Goal: Task Accomplishment & Management: Use online tool/utility

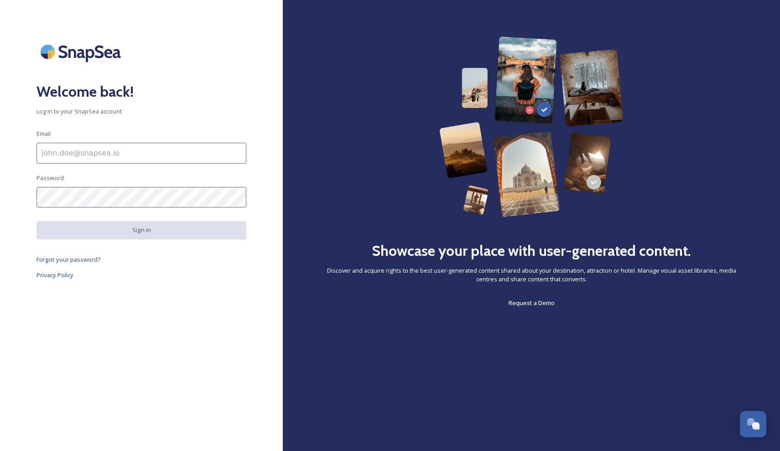
click at [81, 152] on input at bounding box center [141, 153] width 210 height 21
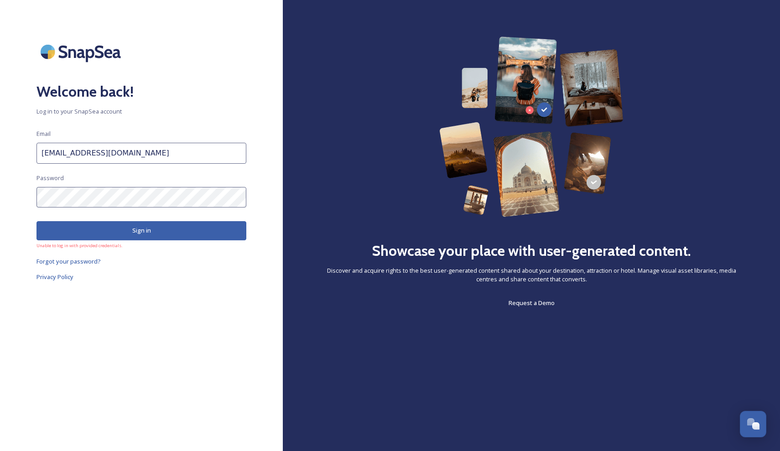
click at [104, 155] on input "[EMAIL_ADDRESS][DOMAIN_NAME]" at bounding box center [141, 153] width 210 height 21
type input "[EMAIL_ADDRESS][DOMAIN_NAME]"
click at [140, 232] on button "Sign in" at bounding box center [141, 230] width 210 height 19
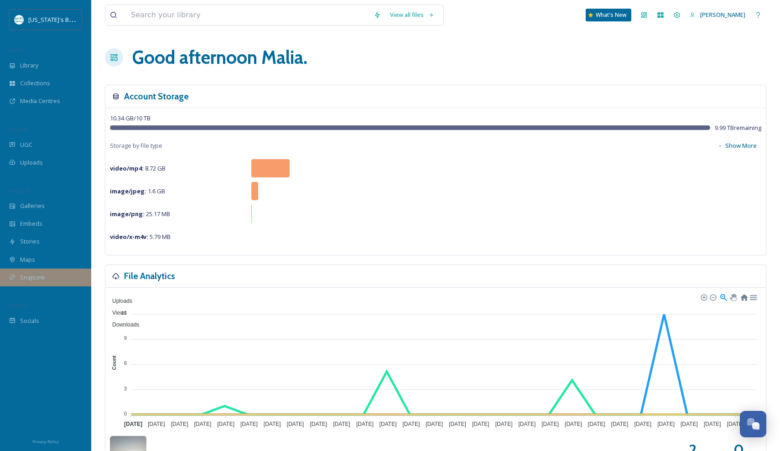
click at [40, 284] on div "SnapLink" at bounding box center [45, 278] width 91 height 18
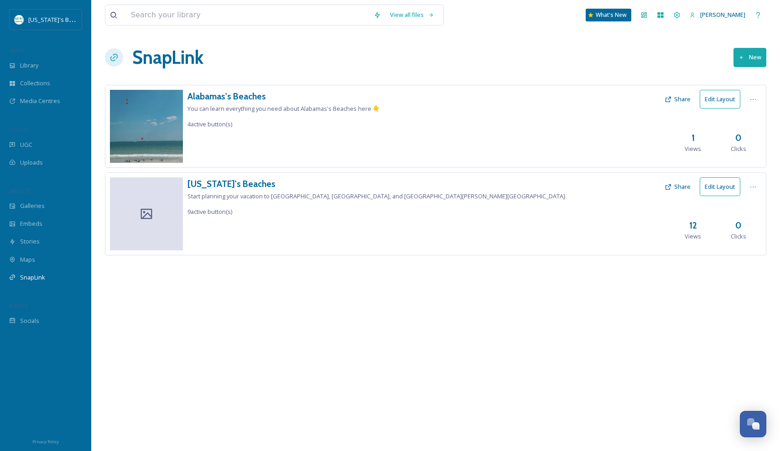
click at [754, 61] on button "New" at bounding box center [749, 57] width 33 height 19
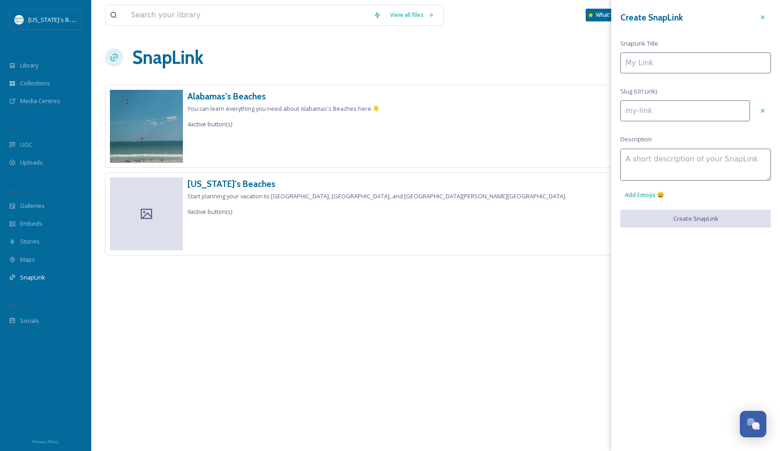
click at [664, 65] on input at bounding box center [695, 62] width 150 height 21
type input "A"
type input "a"
type input "AL"
type input "al"
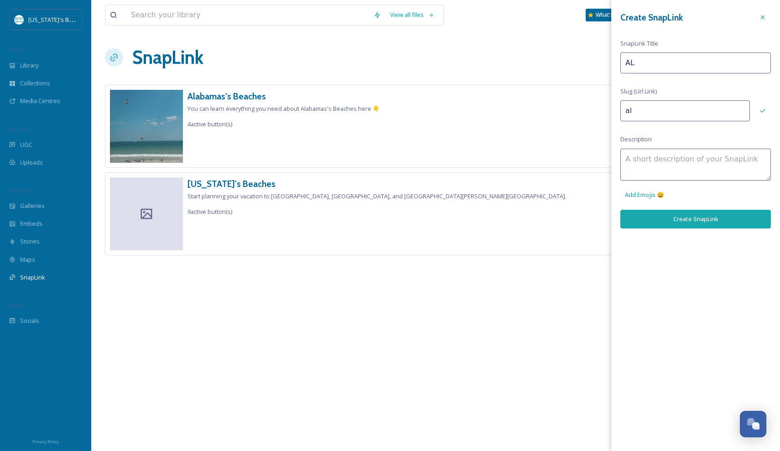
type input "ALa"
type input "ala"
type input "ALab"
type input "alab"
type input "ALaba"
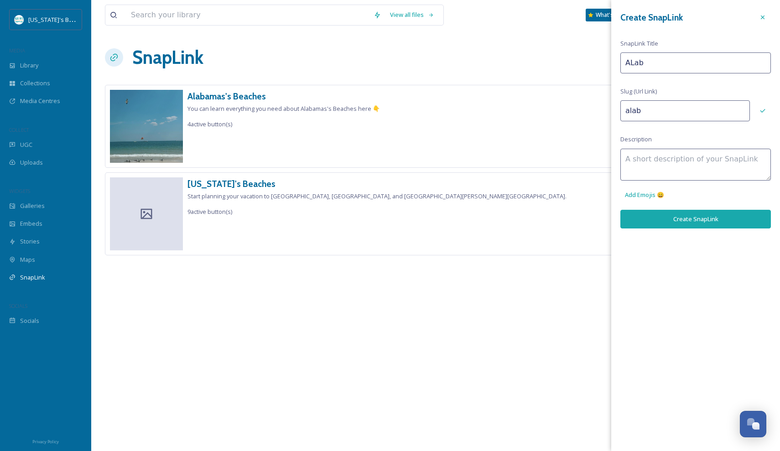
type input "alaba"
type input "ALabam"
type input "alabam"
type input "[US_STATE]"
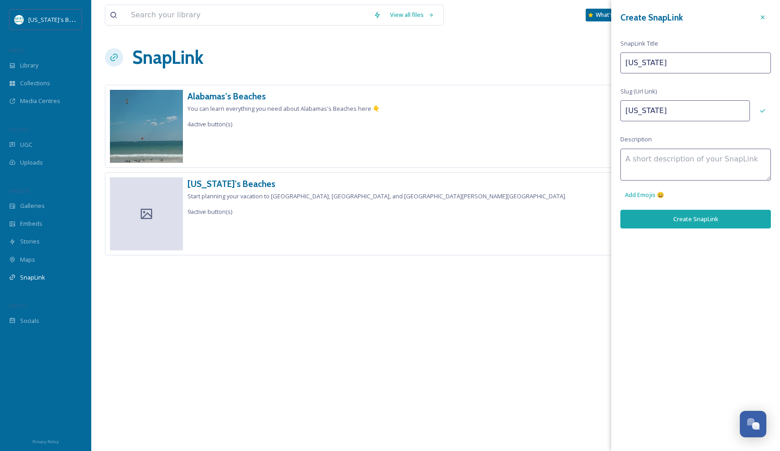
type input "ALabam"
type input "alabam"
type input "ALaba"
type input "alaba"
type input "ALab"
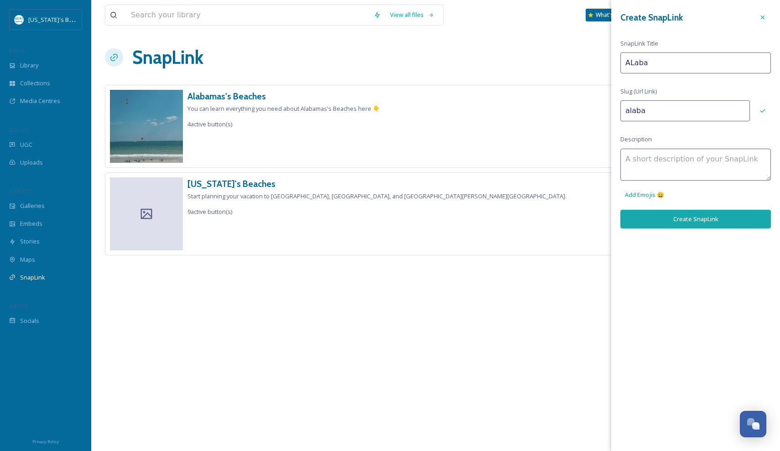
type input "alab"
type input "ALa"
type input "ala"
type input "AL"
type input "al"
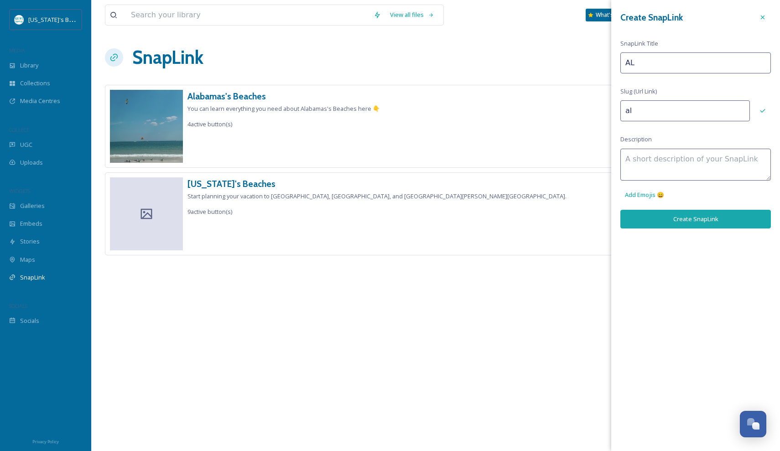
type input "A"
type input "a"
type input "Al"
type input "al"
type input "Ala"
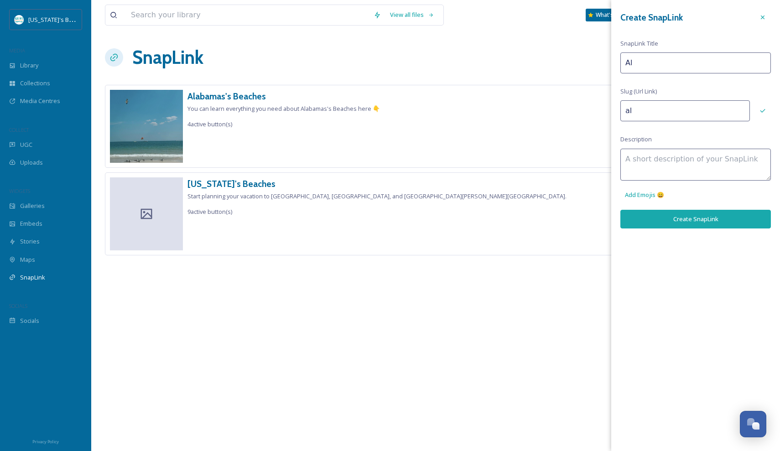
type input "ala"
type input "Alab"
type input "alab"
type input "Alaba"
type input "alaba"
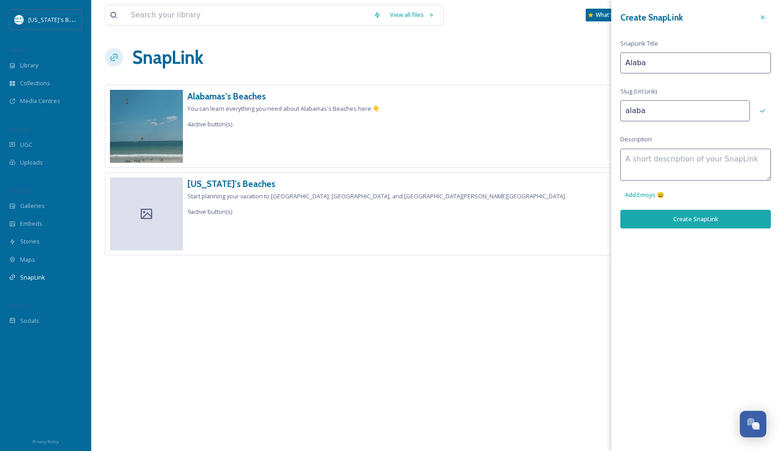
type input "Alabam"
type input "alabam"
type input "[US_STATE]"
type input "[US_STATE]'s"
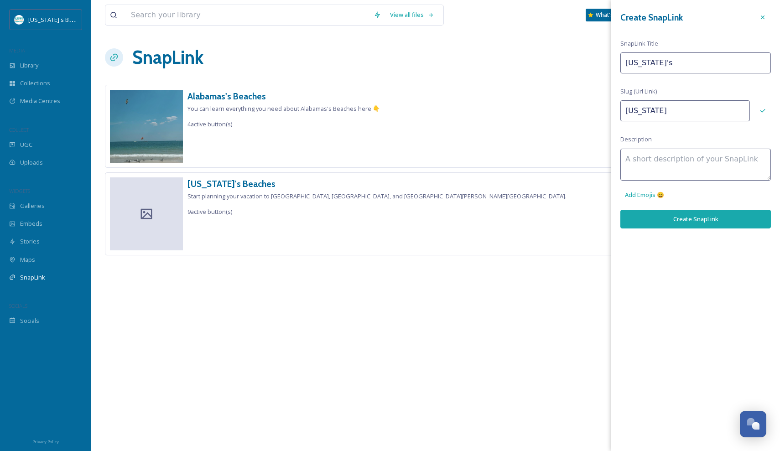
type input "alabamas"
type input "[US_STATE]'sB"
type input "alabamasb"
type input "[US_STATE]'sBe"
type input "alabamasbe"
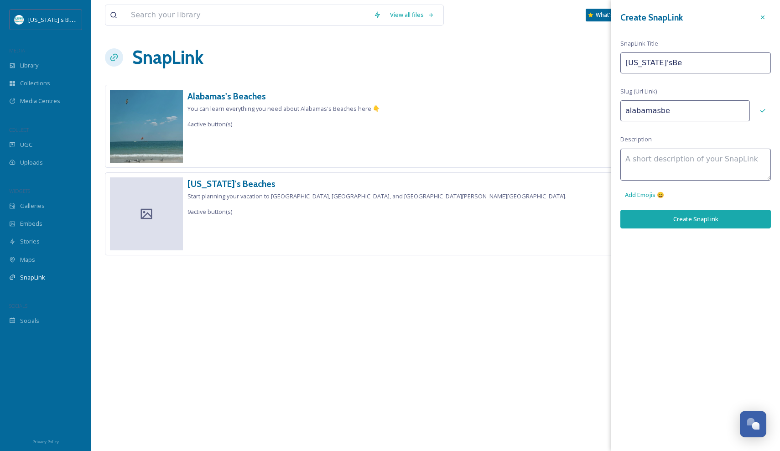
type input "[US_STATE]'sBea"
type input "alabamasbea"
type input "[US_STATE]'sBeac"
type input "alabamasbeac"
type input "[US_STATE]'sBeach"
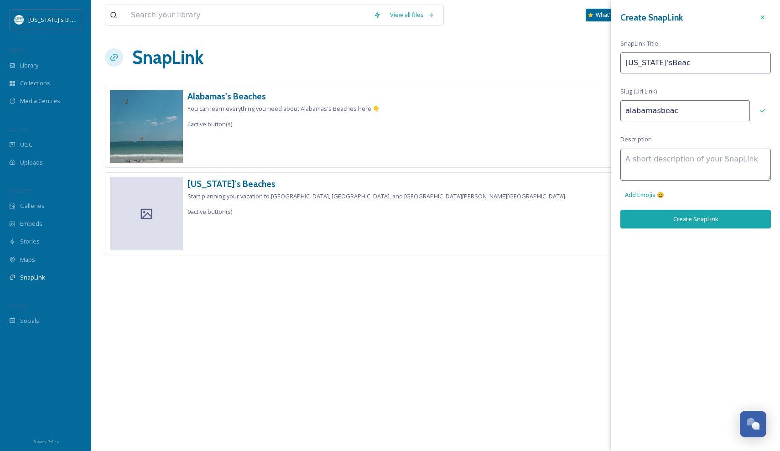
type input "alabamasbeach"
type input "[US_STATE]'sBeache"
type input "alabamasbeache"
type input "[US_STATE]'sBeaches"
type input "alabamasbeaches"
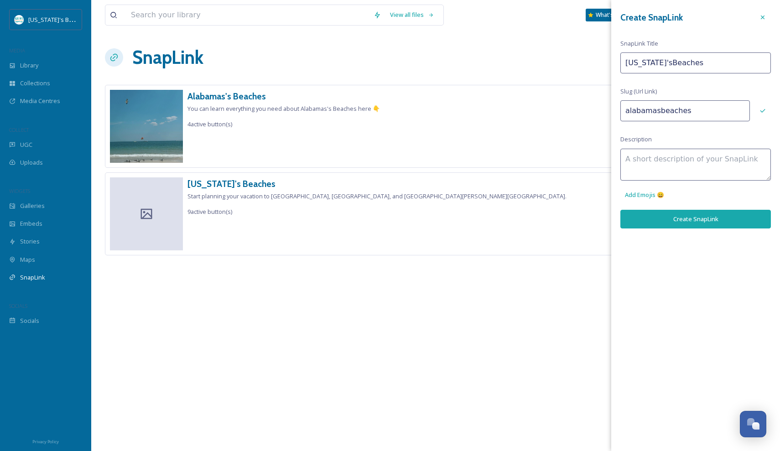
type input "[US_STATE]'sBeaches"
click at [678, 160] on textarea at bounding box center [695, 165] width 150 height 32
type textarea "Facebook Links"
click at [700, 218] on button "Create SnapLink" at bounding box center [695, 219] width 150 height 19
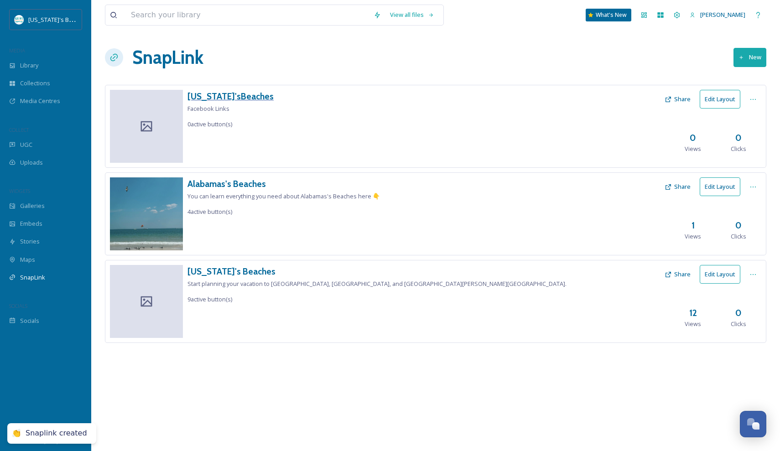
click at [238, 93] on h3 "[US_STATE]'sBeaches" at bounding box center [230, 96] width 86 height 13
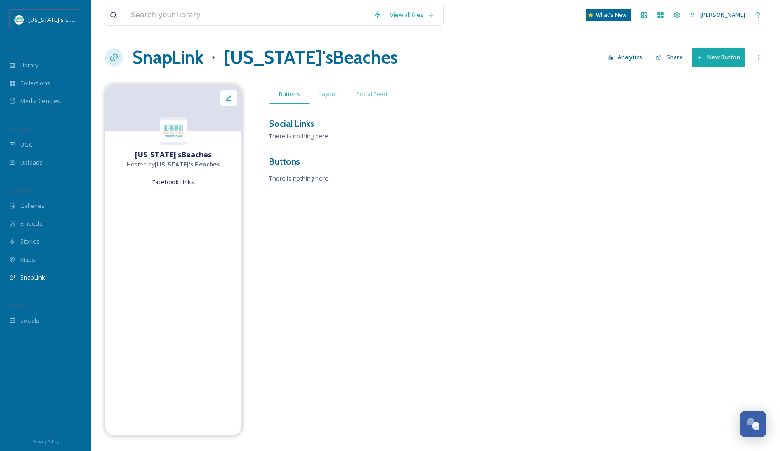
click at [675, 51] on button "Share" at bounding box center [669, 57] width 36 height 18
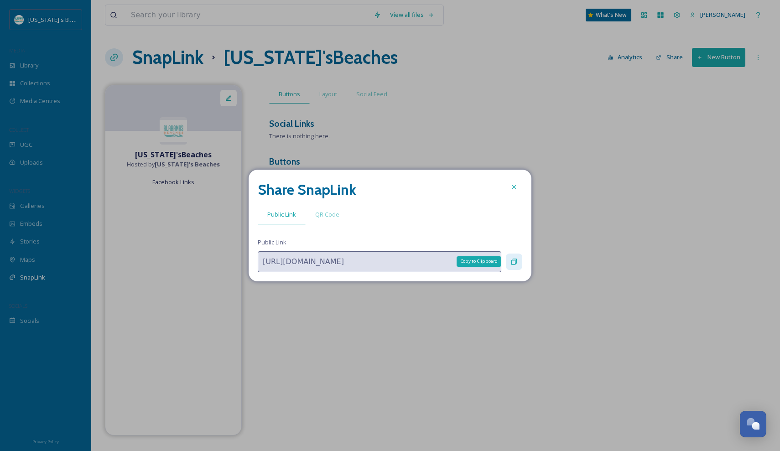
click at [517, 257] on div "Copy to Clipboard" at bounding box center [514, 262] width 16 height 16
